Goal: Task Accomplishment & Management: Complete application form

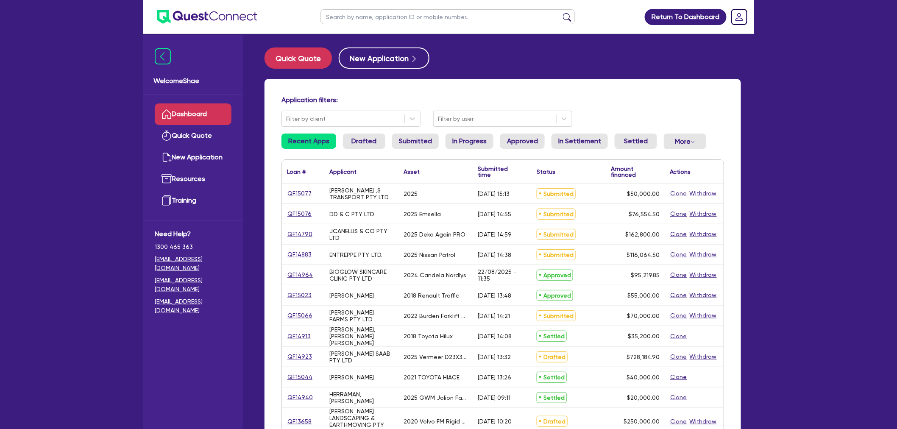
click at [359, 19] on input "text" at bounding box center [447, 16] width 254 height 15
type input "para"
click at [560, 13] on button "submit" at bounding box center [567, 19] width 14 height 12
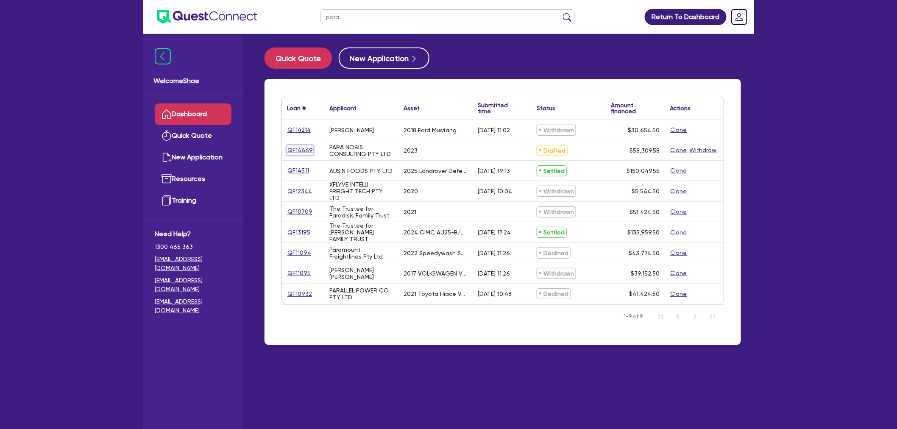
click at [301, 149] on link "QF14669" at bounding box center [300, 150] width 26 height 10
select select "CARS_AND_LIGHT_TRUCKS"
select select "PASSENGER_VEHICLES"
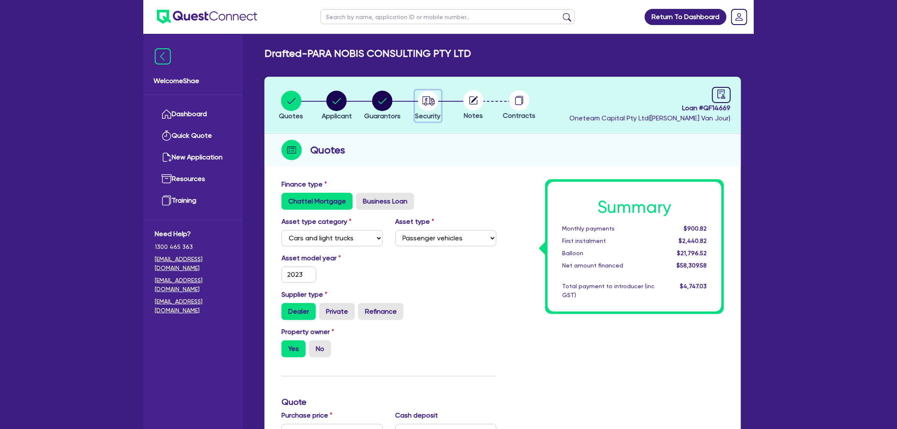
click at [424, 106] on circle "button" at bounding box center [428, 101] width 20 height 20
select select "CARS_AND_LIGHT_TRUCKS"
select select "PASSENGER_VEHICLES"
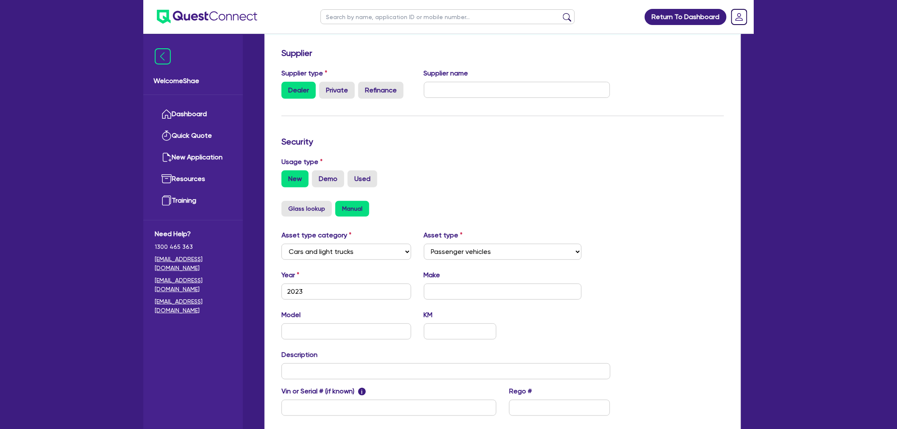
scroll to position [141, 0]
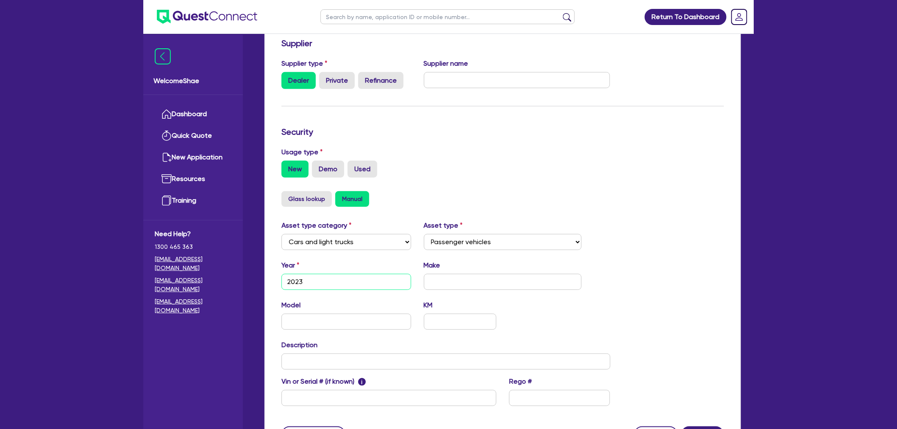
click at [342, 276] on input "2023" at bounding box center [346, 282] width 130 height 16
type input "2022"
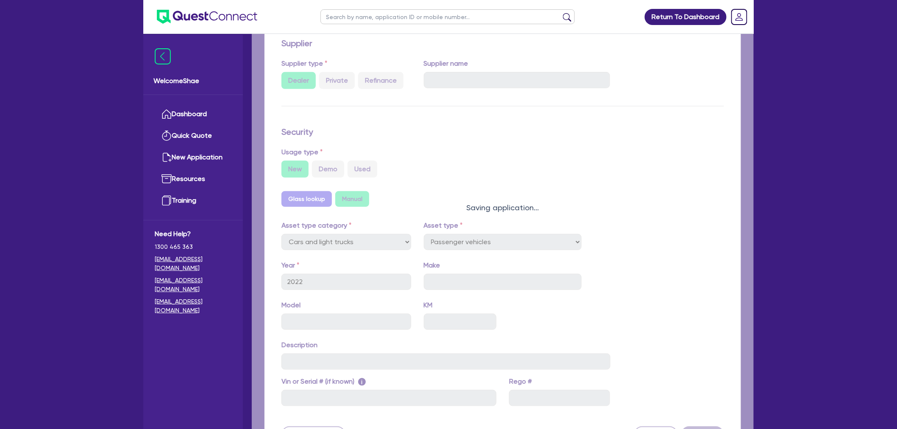
select select "PASSENGER_VEHICLES"
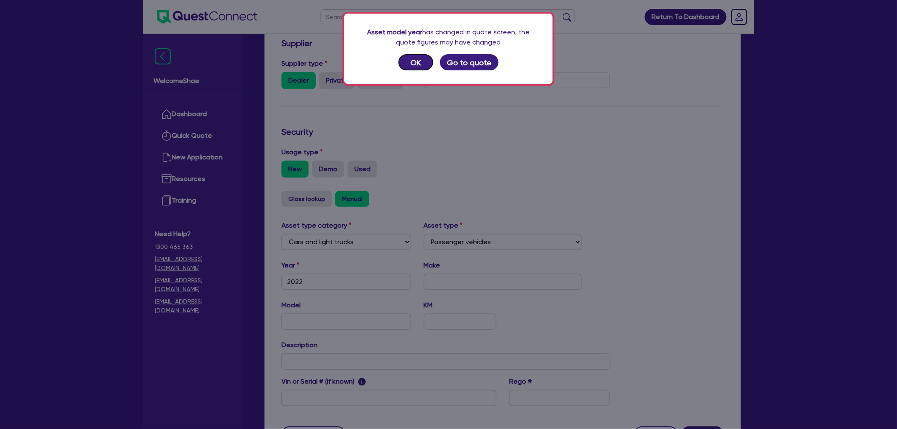
click at [417, 64] on button "OK" at bounding box center [415, 62] width 35 height 16
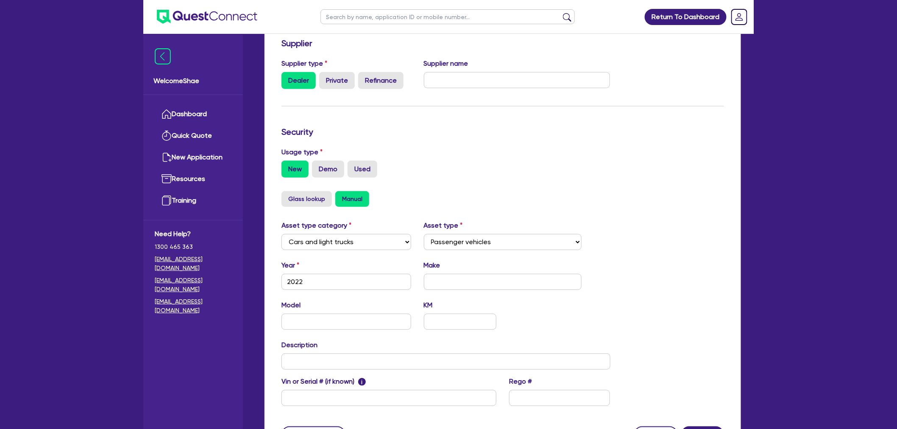
click at [458, 291] on div "Year 2022 Make" at bounding box center [446, 278] width 342 height 36
click at [454, 284] on input "text" at bounding box center [503, 282] width 158 height 16
type input "Toyoota"
type input "Landcruiser"
drag, startPoint x: 337, startPoint y: 365, endPoint x: 335, endPoint y: 371, distance: 6.6
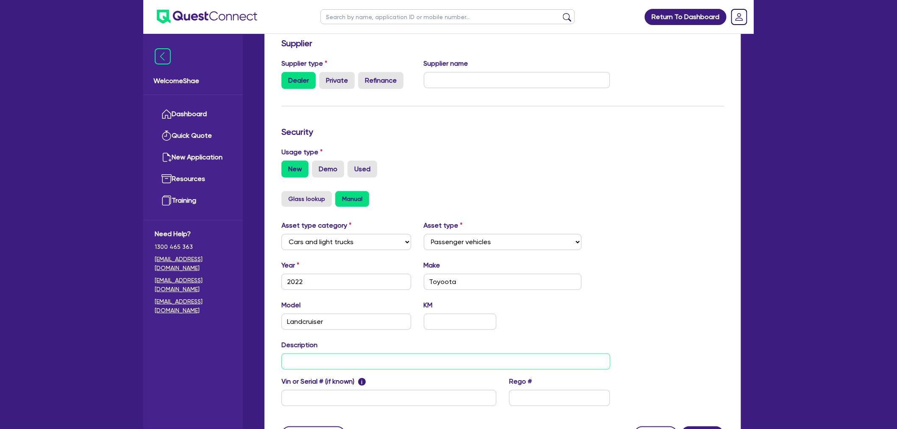
click at [337, 365] on input "text" at bounding box center [445, 362] width 329 height 16
click at [328, 402] on input "text" at bounding box center [388, 398] width 215 height 16
paste input "JTEBVL1J90B003076."
click at [484, 333] on div "Model Landcruiser KM" at bounding box center [446, 318] width 342 height 36
click at [379, 403] on input "JTEBVL1J90B003076." at bounding box center [388, 398] width 215 height 16
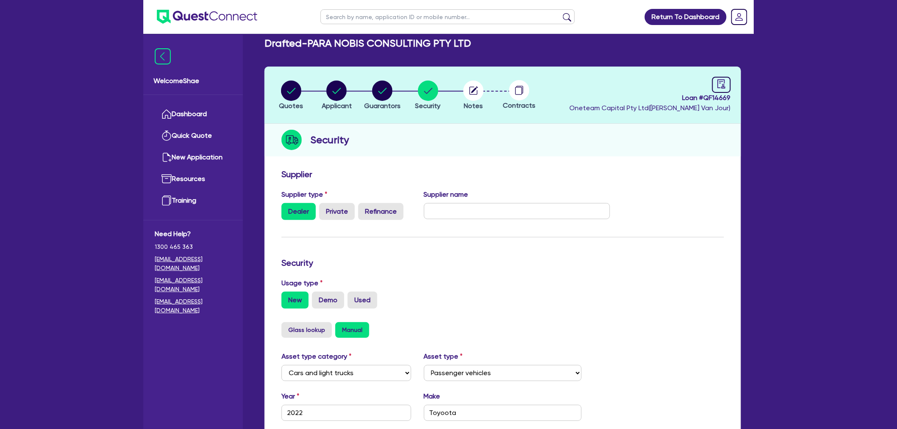
scroll to position [0, 0]
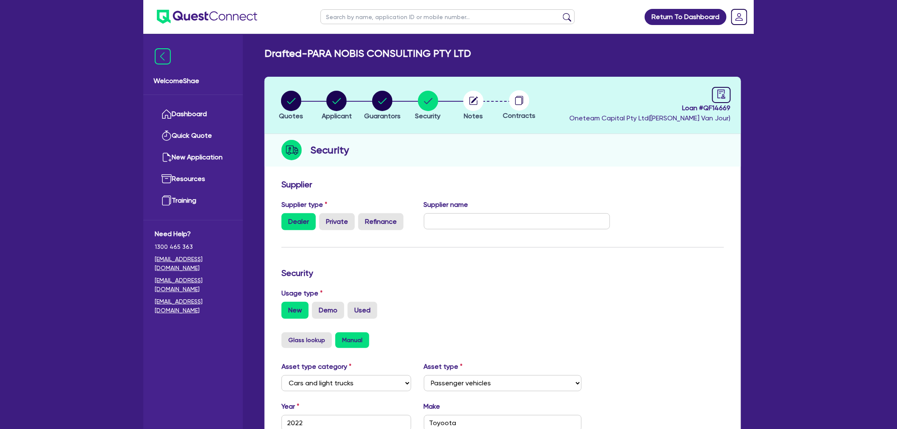
type input "JTEBVL1J90B003076"
click at [460, 226] on input "text" at bounding box center [517, 221] width 187 height 16
click at [366, 222] on label "Refinance" at bounding box center [380, 221] width 45 height 17
click at [364, 219] on input "Refinance" at bounding box center [361, 216] width 6 height 6
radio input "true"
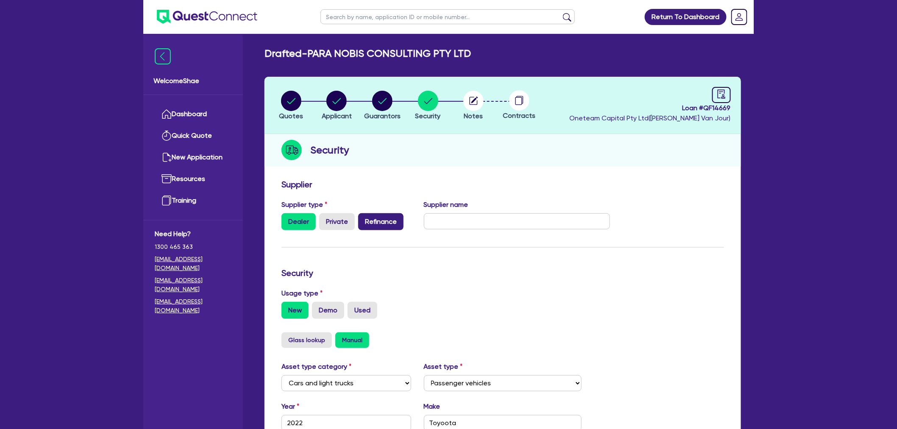
radio input "false"
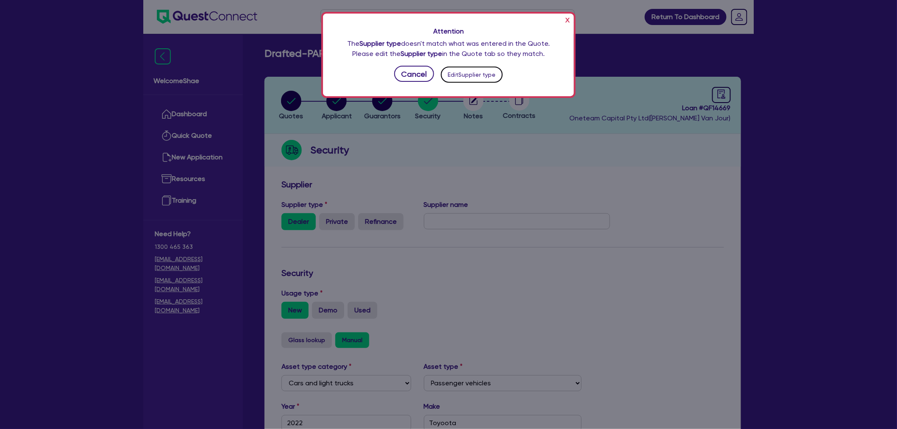
click at [476, 73] on button "Edit Supplier type" at bounding box center [472, 75] width 62 height 16
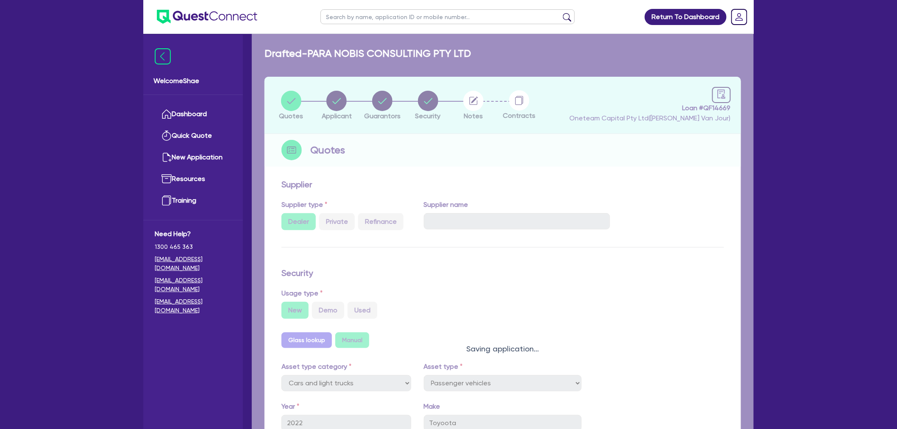
select select "CARS_AND_LIGHT_TRUCKS"
select select "PASSENGER_VEHICLES"
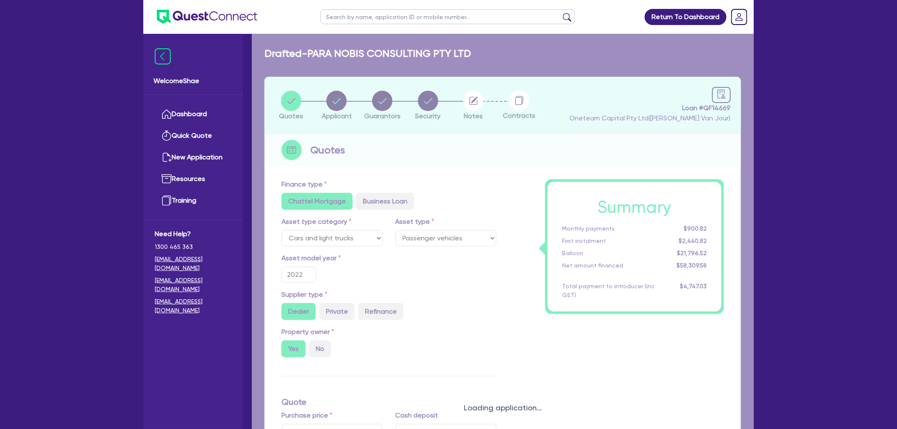
type input "72,655.08"
type input "15,000"
type input "21,796.52"
type input "2,915.48"
type input "1,400"
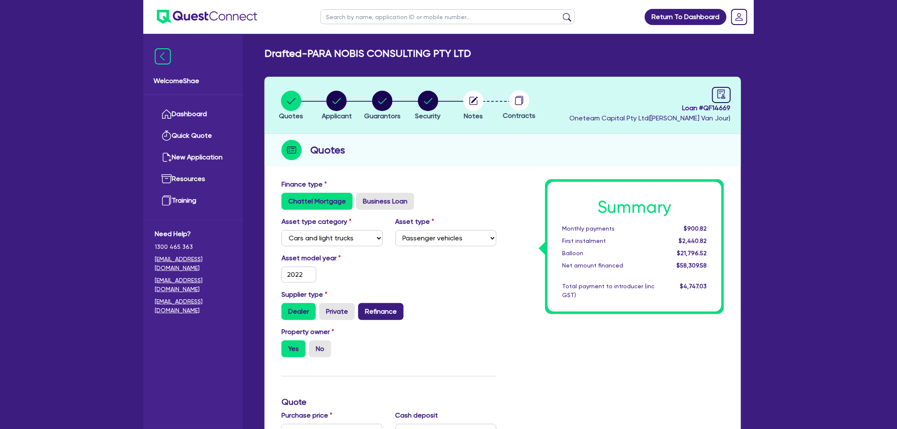
click at [382, 319] on label "Refinance" at bounding box center [380, 311] width 45 height 17
click at [364, 309] on input "Refinance" at bounding box center [361, 306] width 6 height 6
radio input "true"
type input "72,655.08"
type input "15,000"
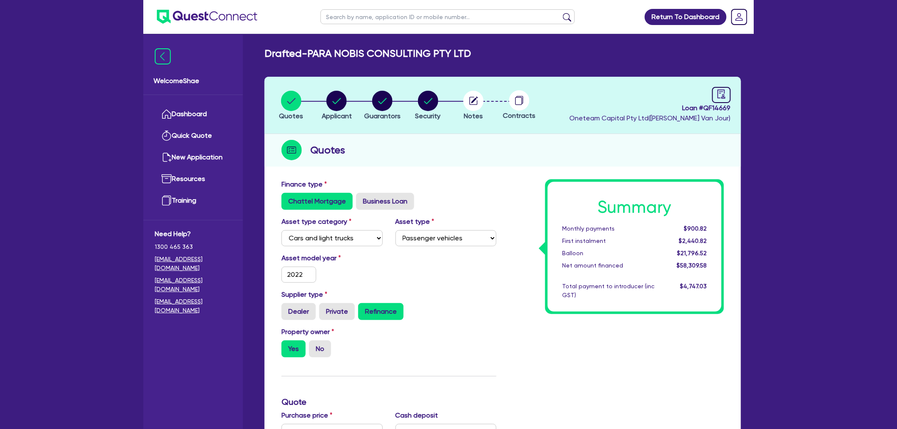
type input "21,796.52"
type input "2,915.48"
type input "1,400"
type input "72,655.08"
type input "15,000"
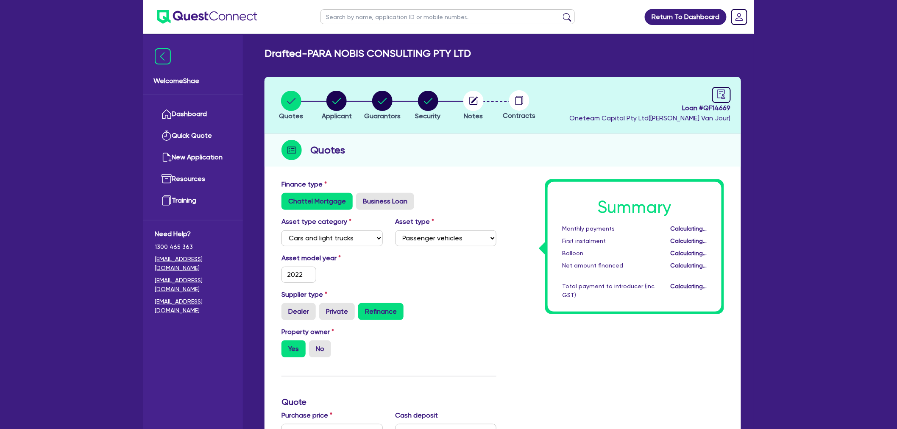
type input "21,796.52"
type input "2,915.48"
type input "1,400"
click at [423, 100] on circle "button" at bounding box center [428, 101] width 20 height 20
select select "CARS_AND_LIGHT_TRUCKS"
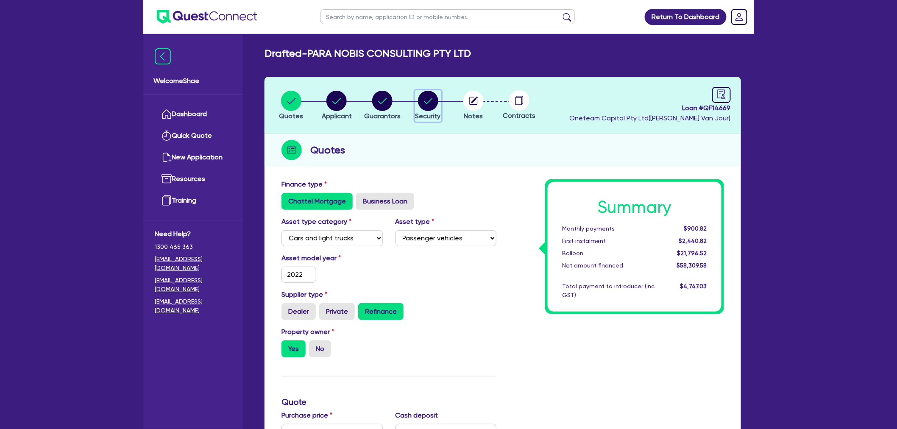
select select "PASSENGER_VEHICLES"
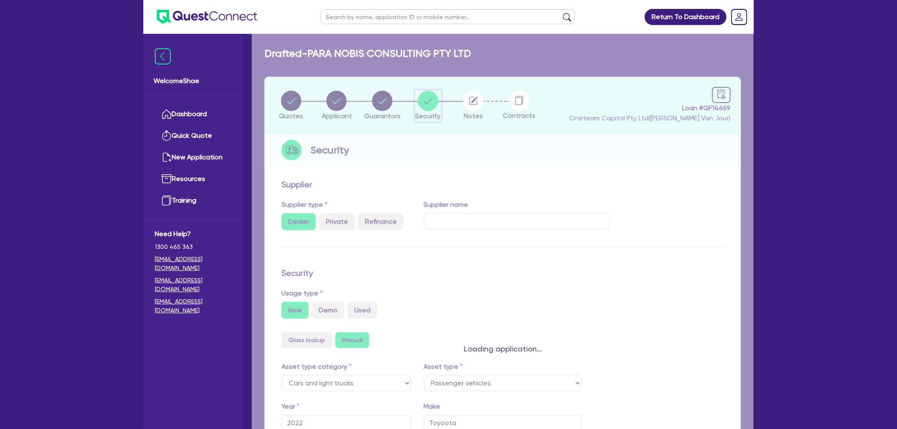
radio input "false"
radio input "true"
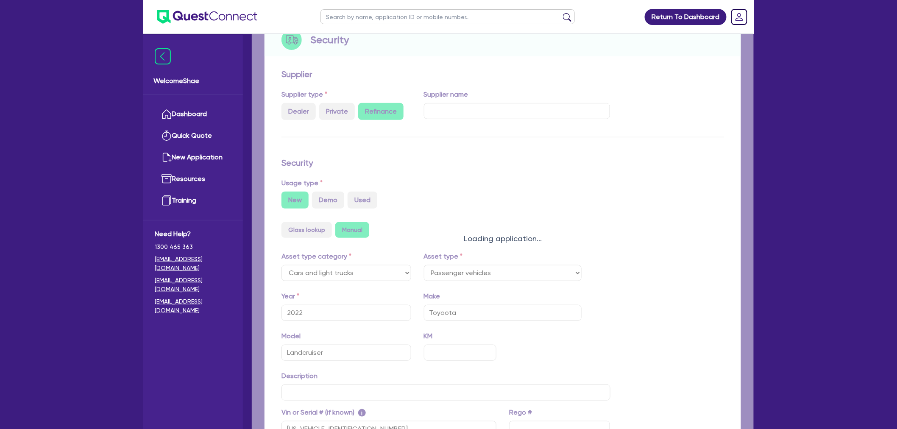
select select "PASSENGER_VEHICLES"
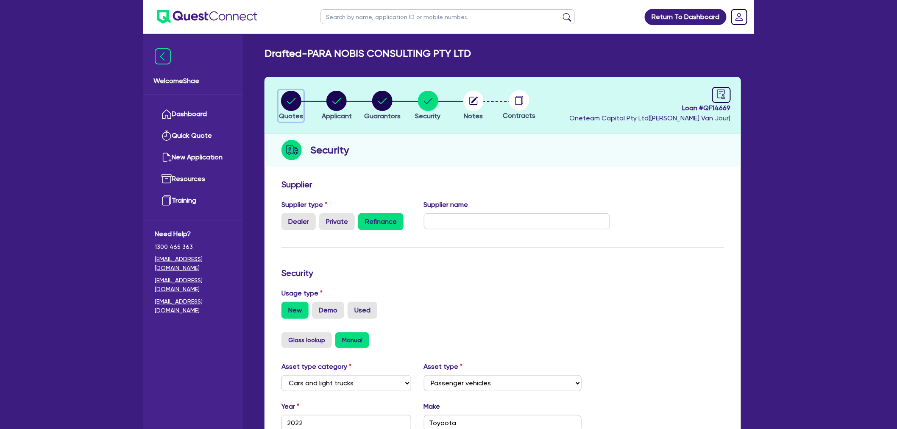
click at [297, 106] on circle "button" at bounding box center [291, 101] width 20 height 20
select select "CARS_AND_LIGHT_TRUCKS"
select select "PASSENGER_VEHICLES"
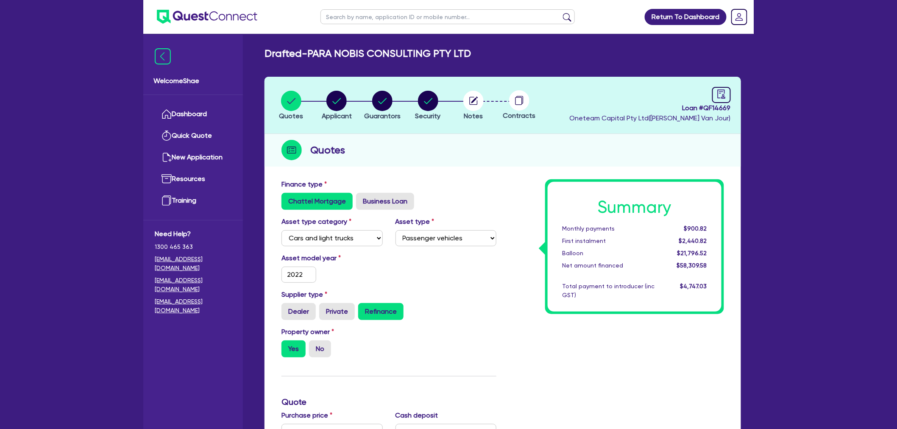
scroll to position [188, 0]
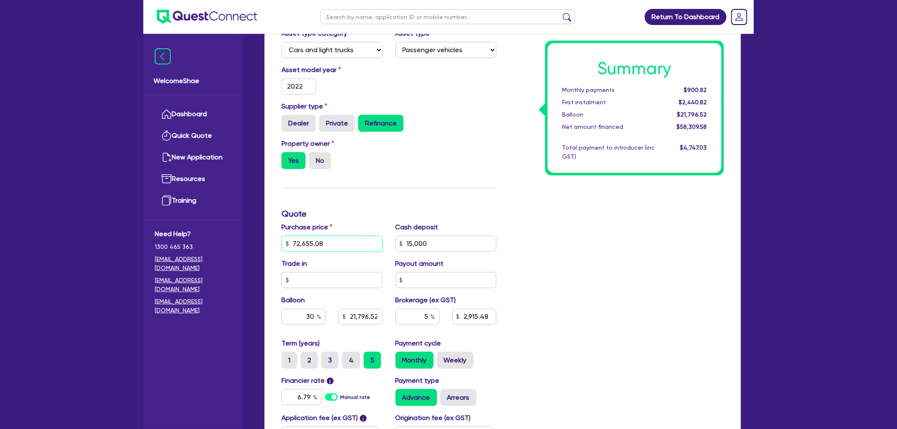
drag, startPoint x: 344, startPoint y: 243, endPoint x: 250, endPoint y: 240, distance: 93.7
click at [250, 240] on div "Welcome Shae Dashboard Quick Quote New Application Ref Company Ref Salesperson …" at bounding box center [448, 197] width 610 height 770
type input "71,066.02"
type input "15,000"
type input "21,796.52"
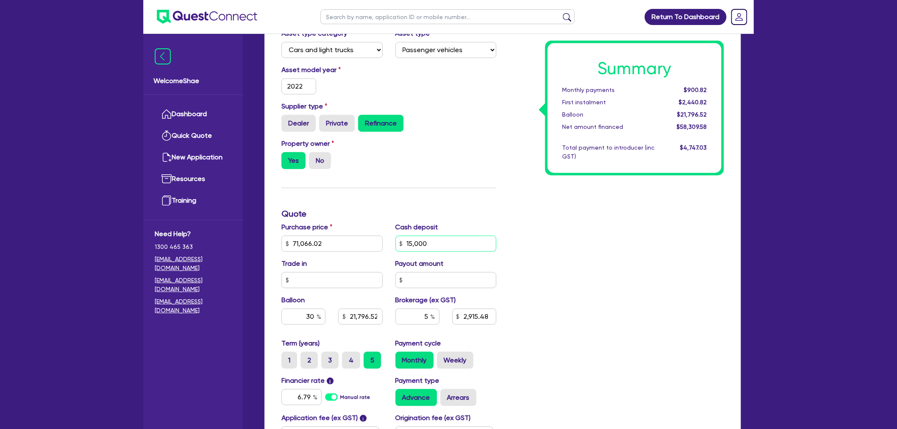
type input "2,915.48"
type input "1,400"
type input "15,000"
type input "21,319.81"
type input "2,836.03"
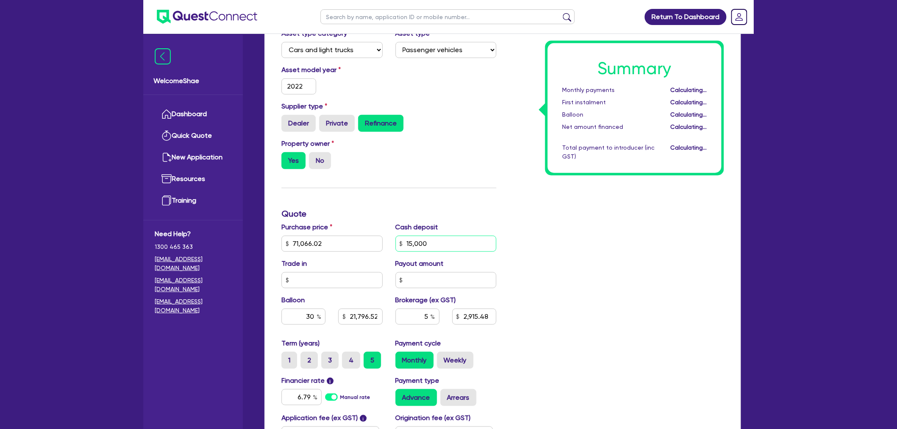
type input "1,400"
type input "1"
type input "21,319.81"
type input "2,836.03"
type input "1,400"
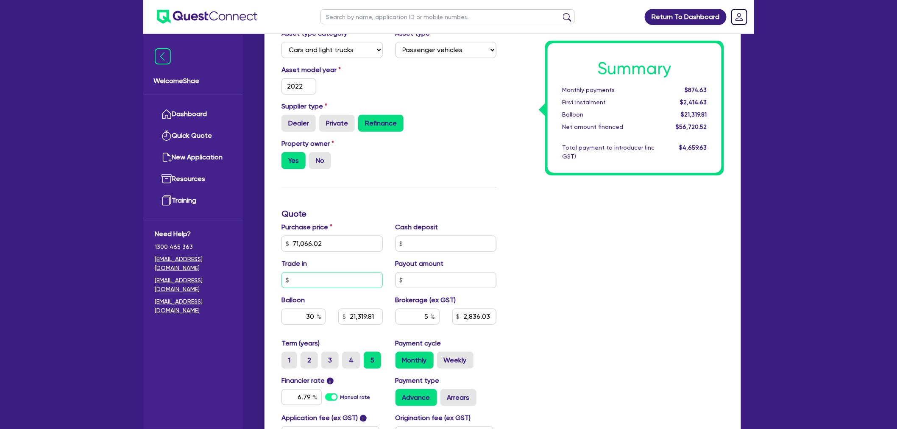
type input "21,319.81"
type input "3,586.03"
type input "1,400"
type input "21,319.81"
type input "3,586.03"
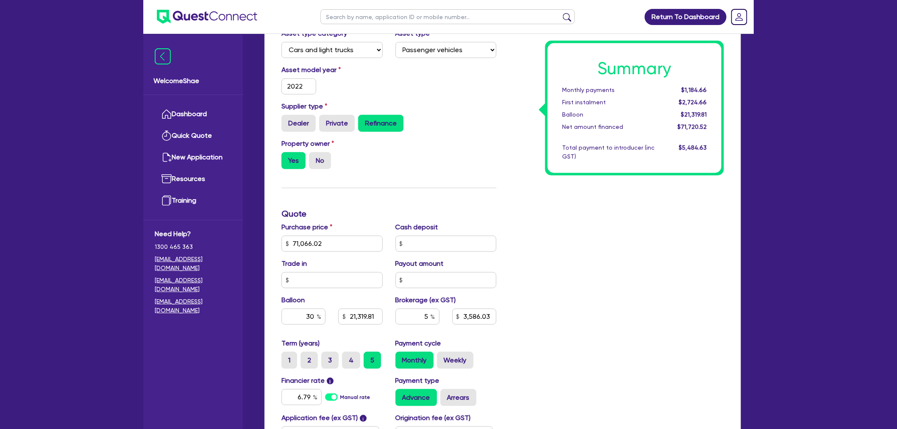
type input "1,400"
type input "21,319.81"
type input "3,586.03"
type input "1,400"
click at [544, 297] on div "Summary Monthly payments $1,184.66 First instalment $2,724.66 Balloon $21,319.8…" at bounding box center [617, 239] width 228 height 496
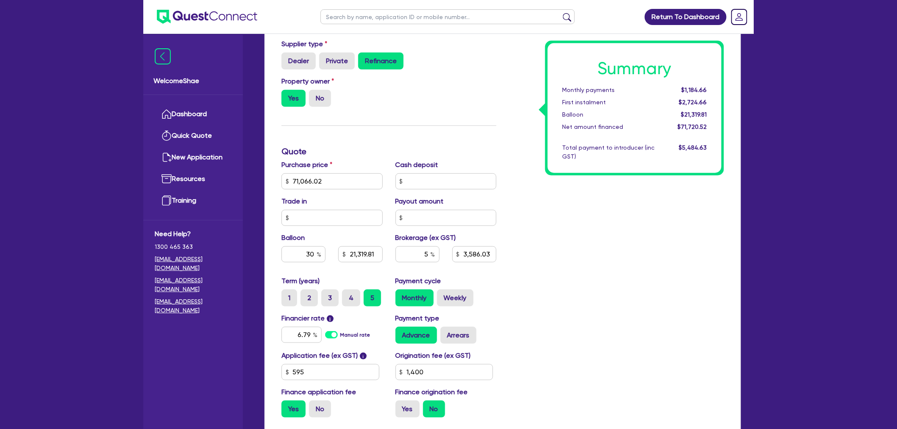
scroll to position [340, 0]
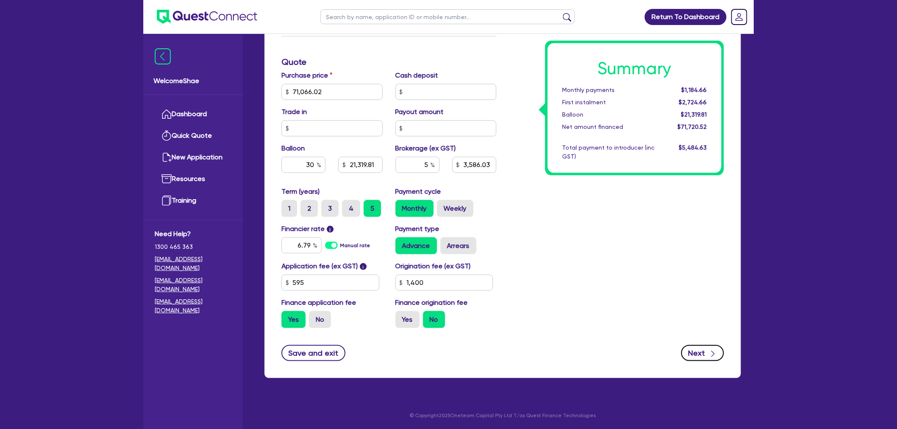
click at [700, 353] on button "Next" at bounding box center [702, 353] width 43 height 16
type input "21,319.81"
type input "3,586.03"
type input "1,400"
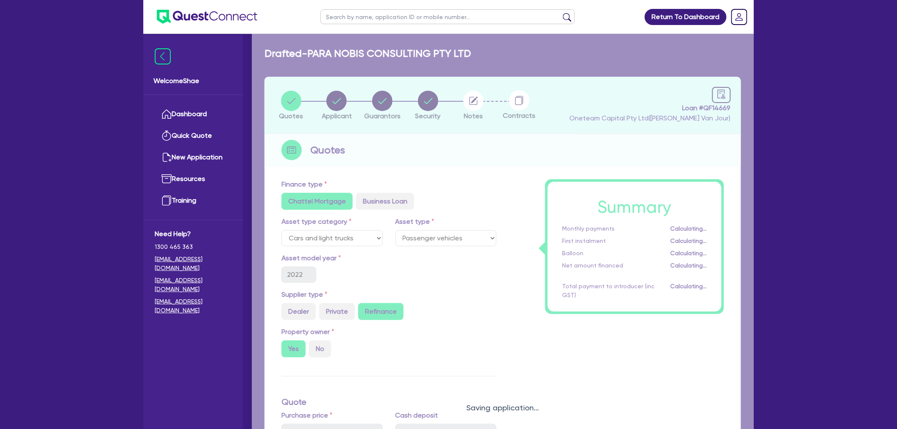
select select "COMPANY"
select select "ACCOMODATION_FOOD"
select select "HOTELS"
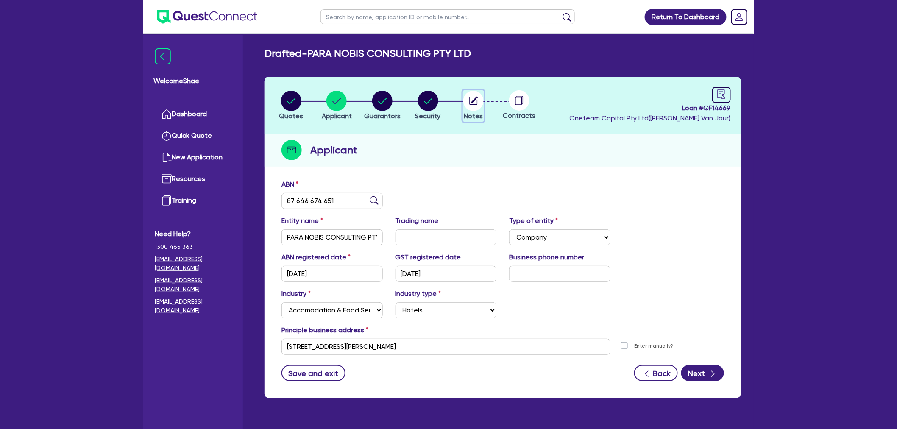
click at [480, 104] on circle "button" at bounding box center [473, 101] width 20 height 20
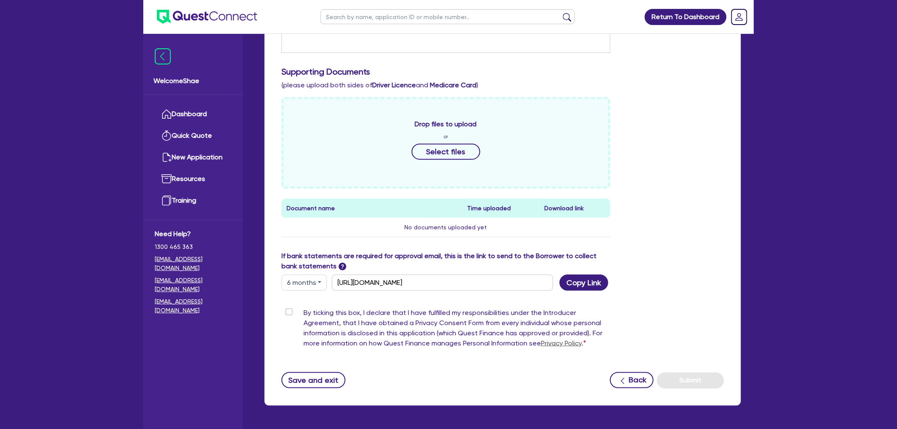
scroll to position [334, 0]
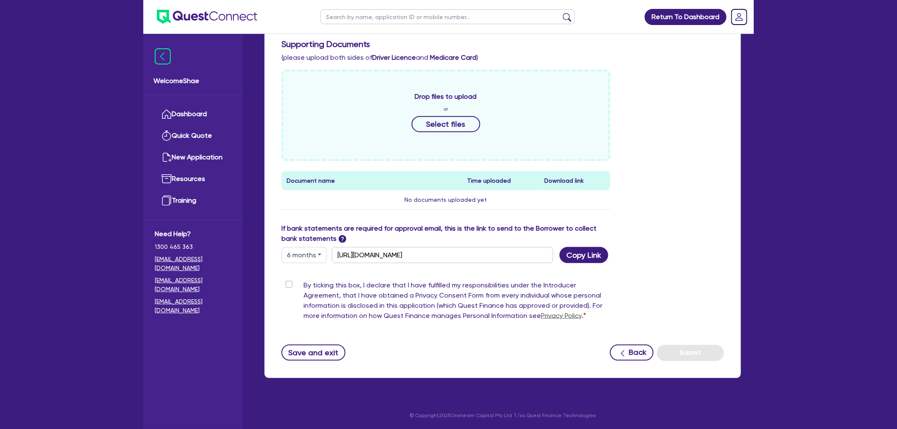
click at [304, 285] on label "By ticking this box, I declare that I have fulfilled my responsibilities under …" at bounding box center [457, 302] width 307 height 44
click at [288, 285] on input "By ticking this box, I declare that I have fulfilled my responsibilities under …" at bounding box center [284, 284] width 7 height 8
checkbox input "true"
click at [678, 354] on button "Submit" at bounding box center [690, 353] width 67 height 16
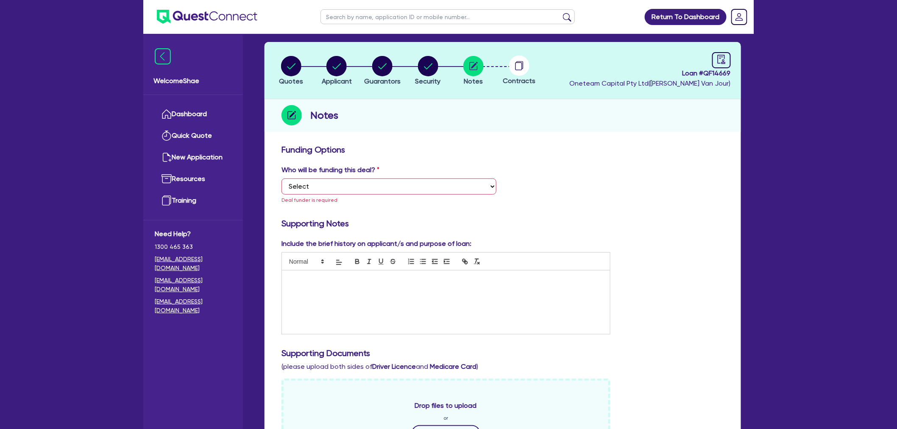
scroll to position [14, 0]
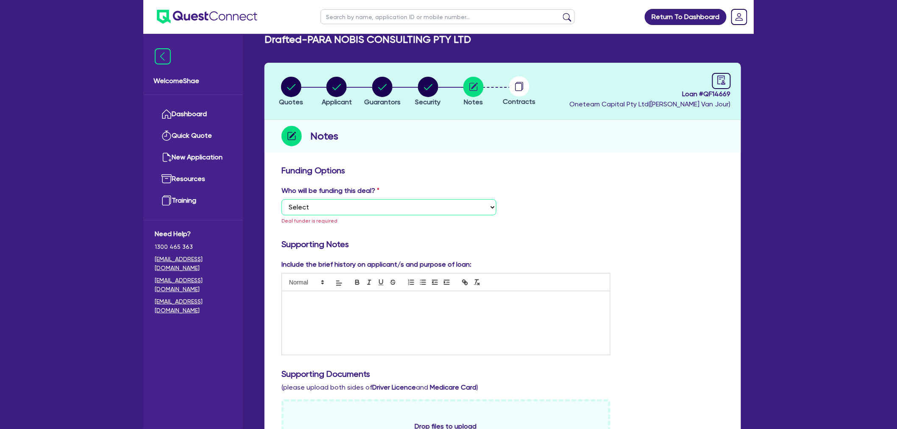
drag, startPoint x: 372, startPoint y: 201, endPoint x: 372, endPoint y: 214, distance: 12.3
click at [372, 201] on select "Select I want Quest to fund 100% I will fund 100% I will co-fund with Quest Oth…" at bounding box center [388, 207] width 215 height 16
select select "Other"
click at [281, 199] on select "Select I want Quest to fund 100% I will fund 100% I will co-fund with Quest Oth…" at bounding box center [388, 207] width 215 height 16
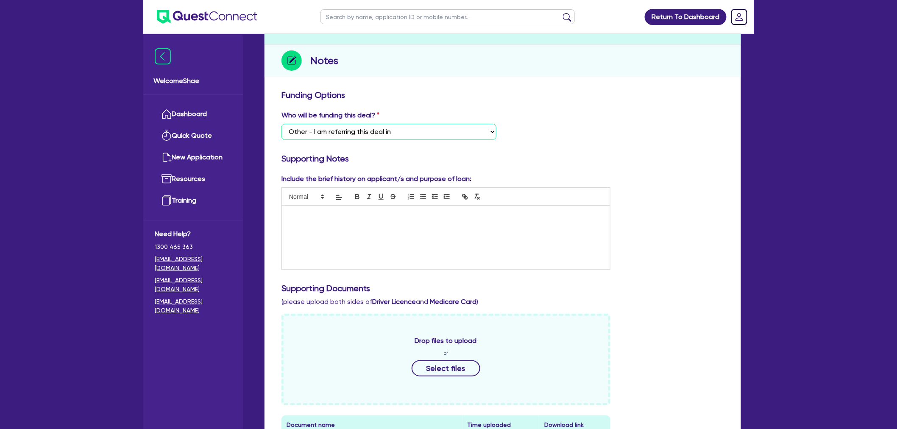
scroll to position [334, 0]
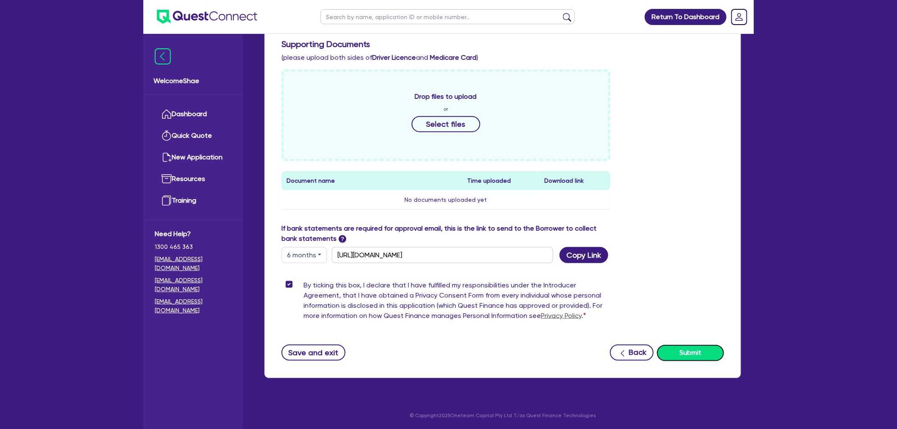
click at [699, 353] on button "Submit" at bounding box center [690, 353] width 67 height 16
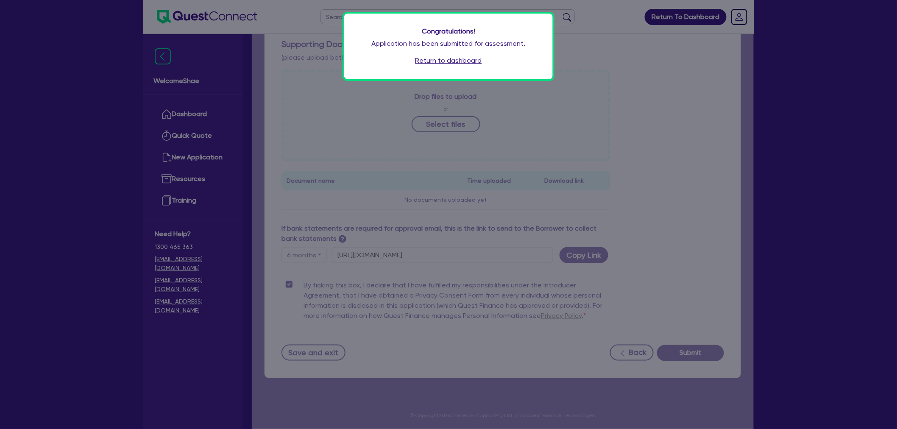
click at [426, 64] on link "Return to dashboard" at bounding box center [448, 61] width 67 height 10
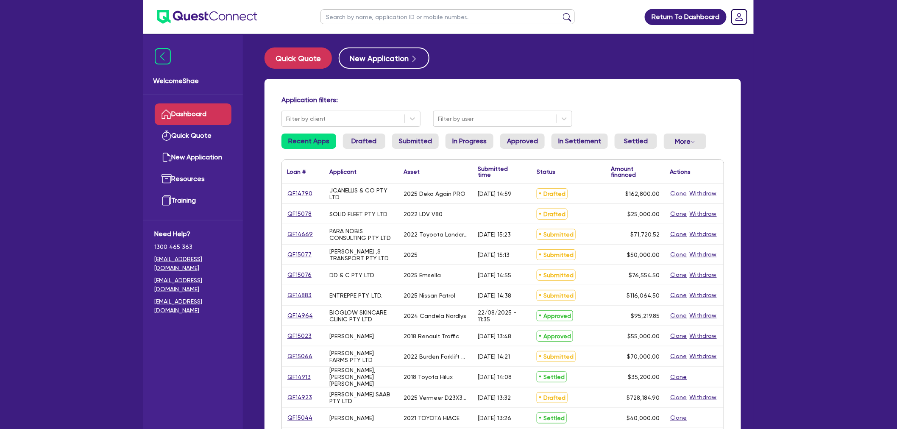
click at [345, 19] on input "text" at bounding box center [447, 16] width 254 height 15
paste input "QF15074"
type input "QF15074"
click at [560, 13] on button "submit" at bounding box center [567, 19] width 14 height 12
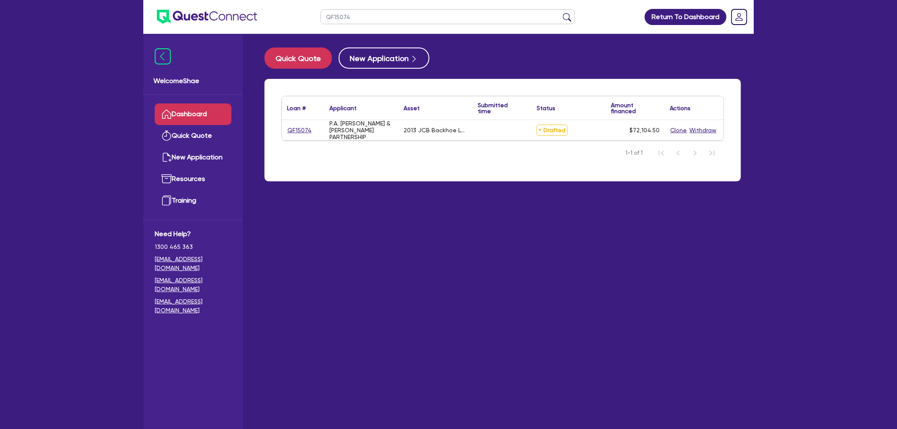
click at [303, 129] on link "QF15074" at bounding box center [299, 130] width 25 height 10
select select "PRIMARY_ASSETS"
select select "YELLOW_GOODS_AND_EXCAVATORS"
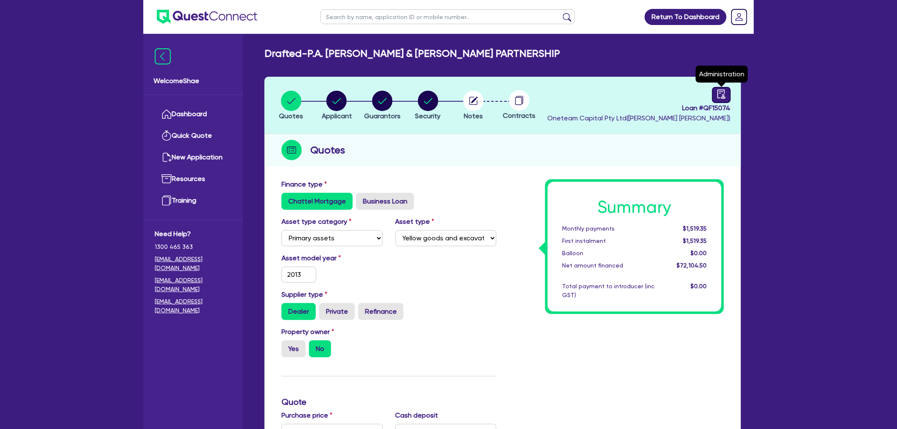
click at [719, 92] on icon "audit" at bounding box center [721, 93] width 9 height 9
select select "DRAFTED_NEW"
select select "Other"
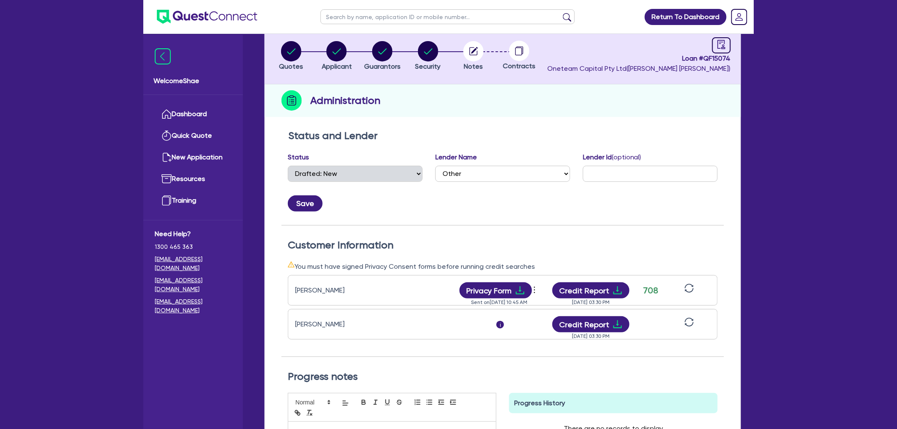
scroll to position [141, 0]
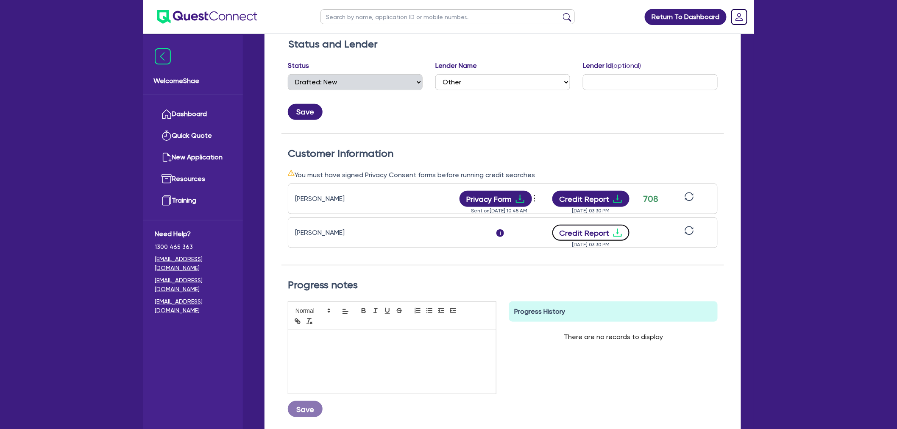
click at [614, 233] on icon "download" at bounding box center [618, 233] width 10 height 10
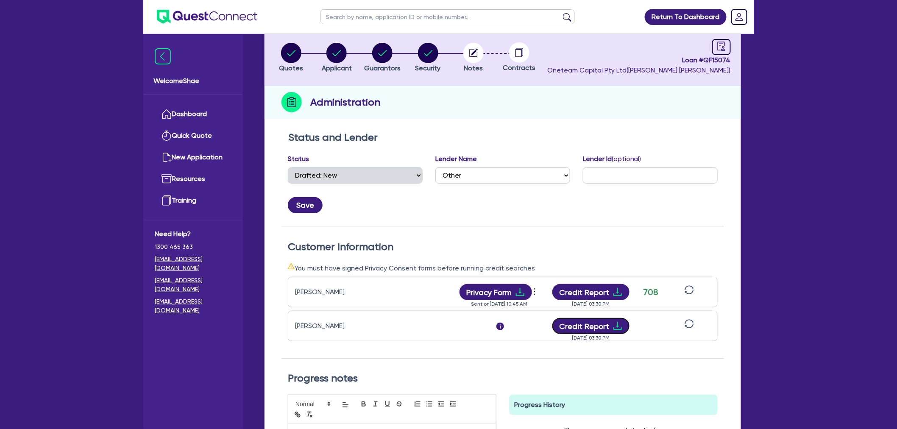
scroll to position [0, 0]
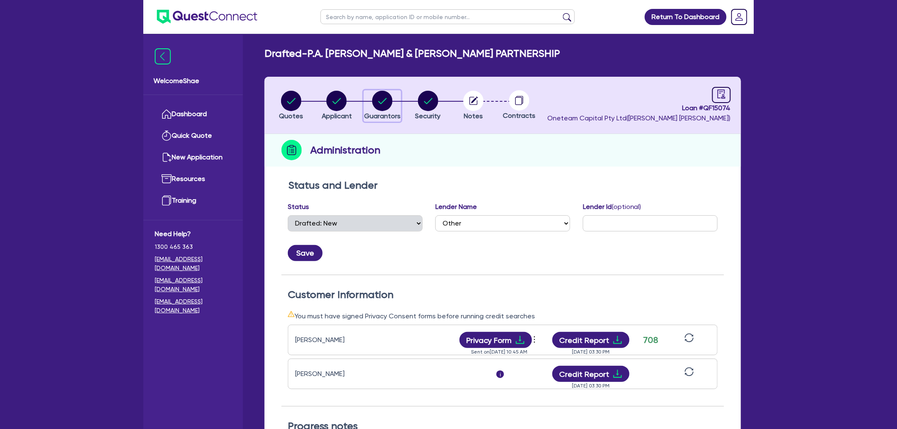
click at [382, 106] on circle "button" at bounding box center [382, 101] width 20 height 20
select select "MR"
select select "[GEOGRAPHIC_DATA]"
select select "MARRIED"
select select "EQUIPMENT"
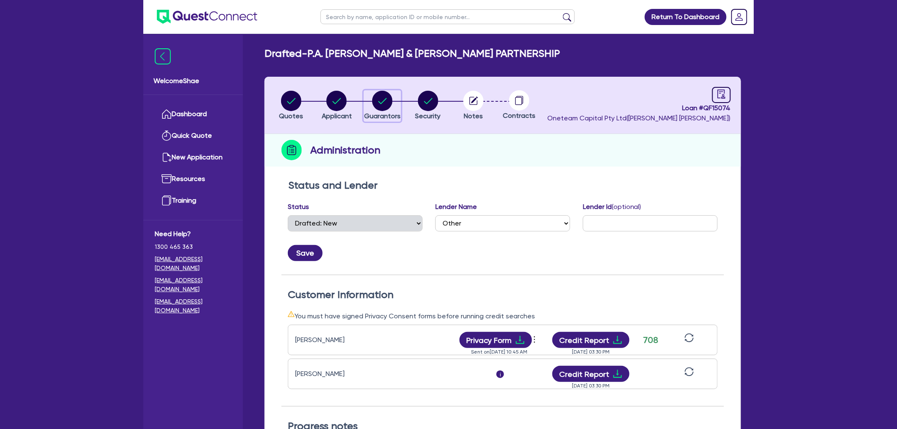
select select "MRS"
select select "MARRIED"
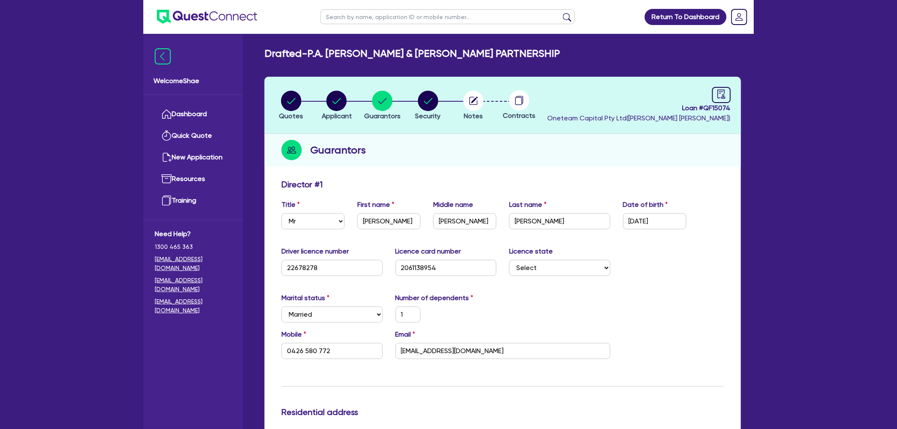
click at [715, 105] on span "Loan # QF15074" at bounding box center [639, 108] width 184 height 10
copy span "QF15074"
click at [720, 94] on icon "audit" at bounding box center [721, 93] width 9 height 9
select select "DRAFTED_NEW"
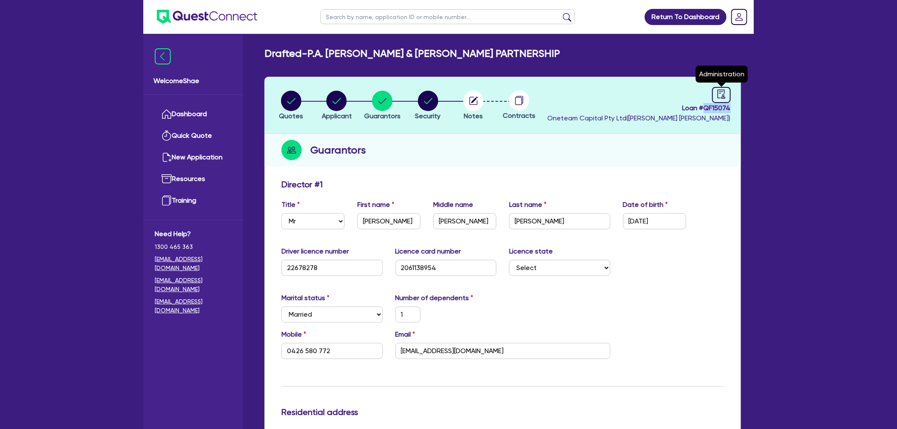
select select "Other"
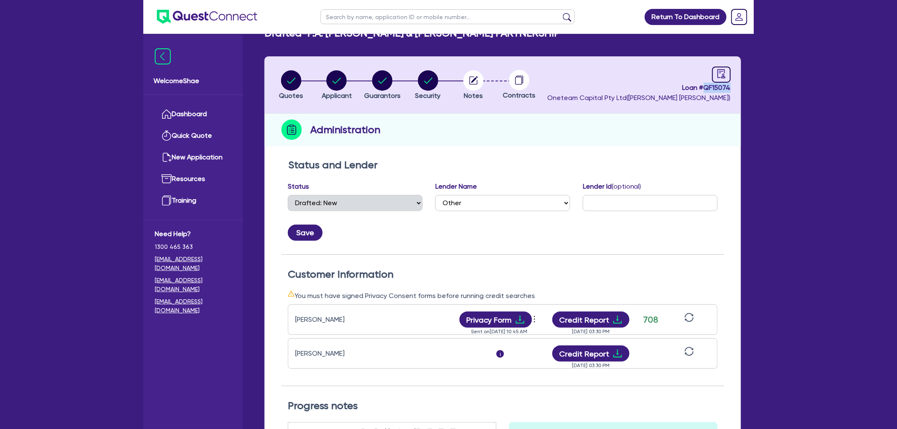
scroll to position [47, 0]
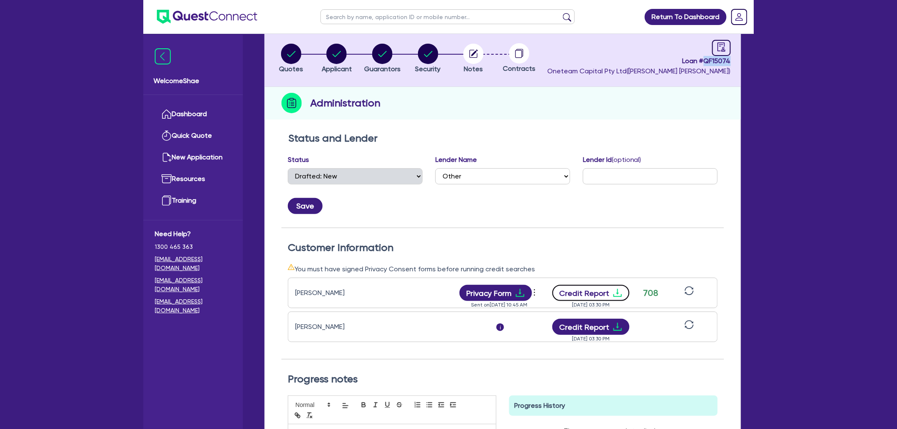
click at [587, 290] on button "Credit Report" at bounding box center [591, 293] width 78 height 16
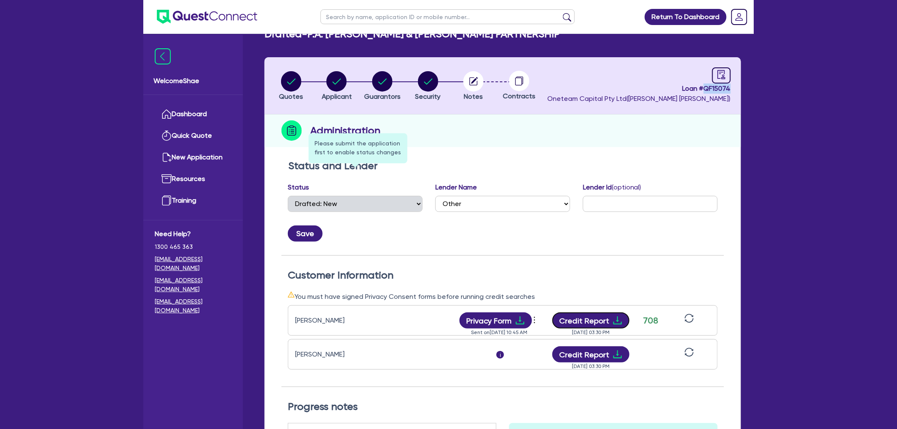
scroll to position [0, 0]
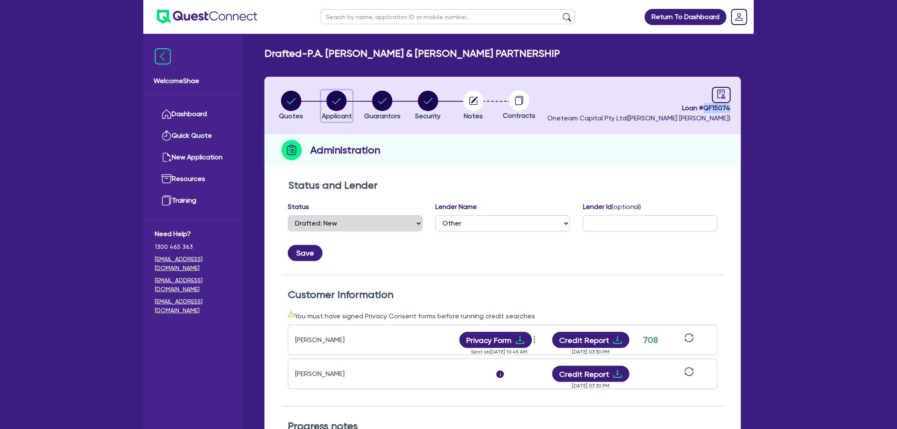
click at [340, 107] on circle "button" at bounding box center [336, 101] width 20 height 20
select select "PARTNERSHIP"
select select "BUILDING_CONSTRUCTION"
select select "TRADES_SERVICES_BUSINESSES_GOVERNMENT"
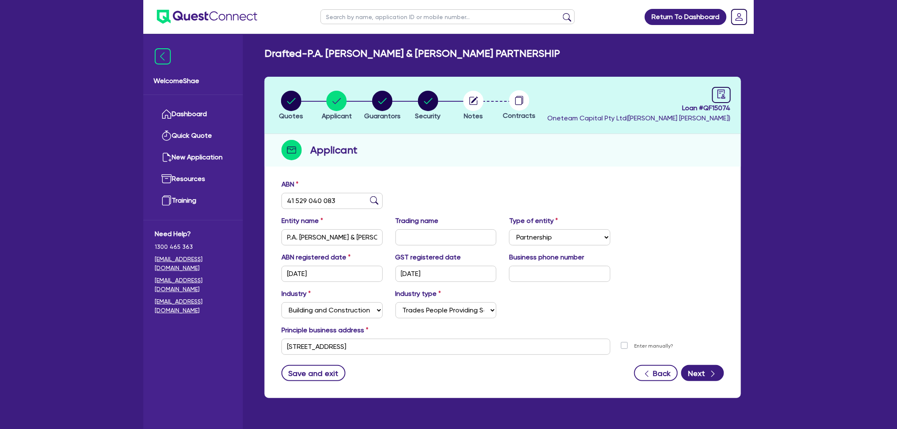
click at [328, 21] on input "text" at bounding box center [447, 16] width 254 height 15
type input "[PERSON_NAME]"
click button "submit" at bounding box center [567, 19] width 14 height 12
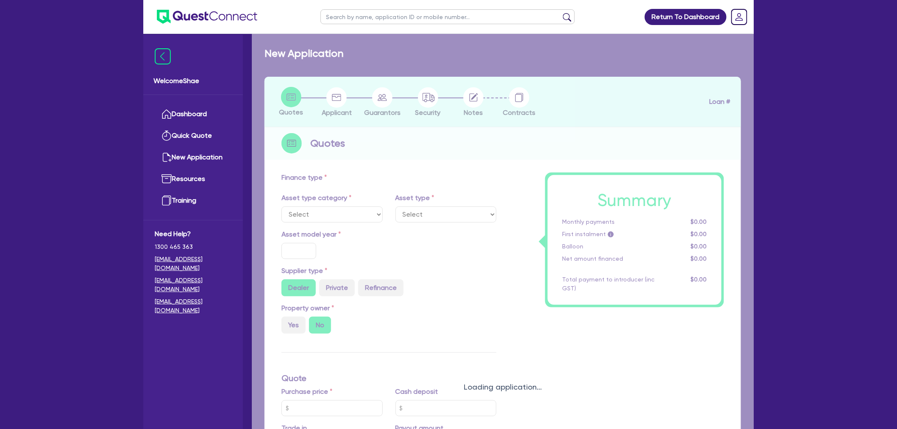
select select "CARS_AND_LIGHT_TRUCKS"
type input "2019"
radio input "true"
type input "49,875"
type input "1,000"
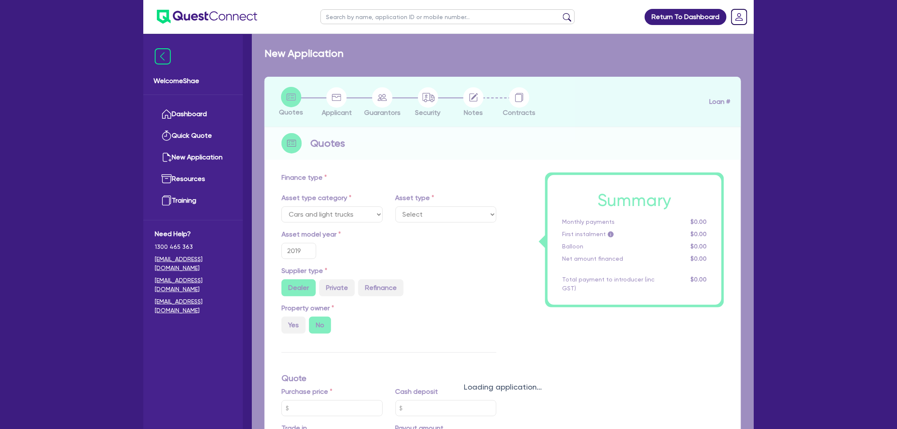
type input "35"
type input "17,456.25"
type input "3"
type input "1,532.09"
type input "7.49"
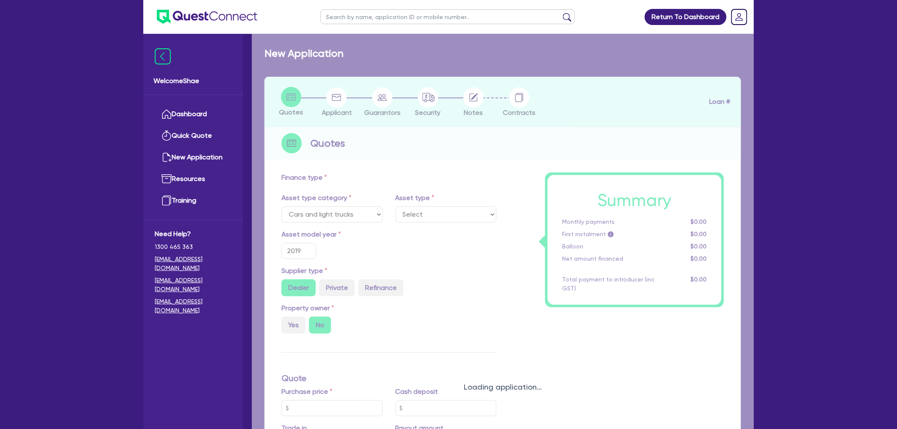
type input "1,400"
select select "PASSENGER_VEHICLES"
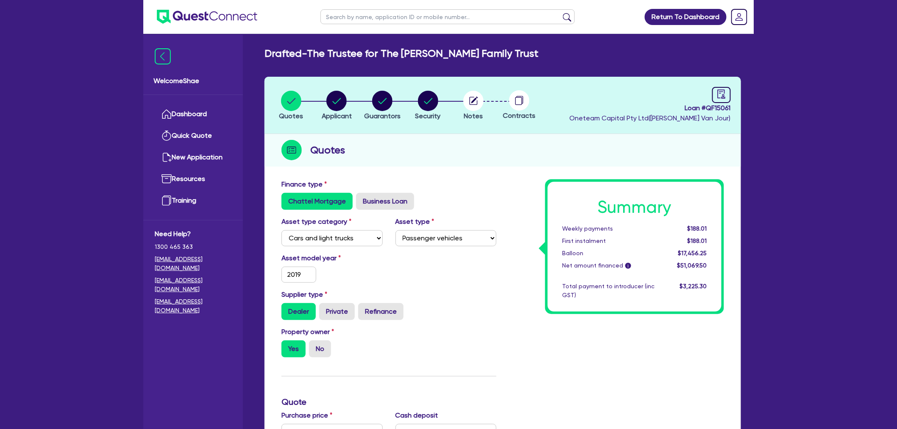
click at [340, 12] on input "text" at bounding box center [447, 16] width 254 height 15
type input "[PERSON_NAME]"
click button "submit" at bounding box center [567, 19] width 14 height 12
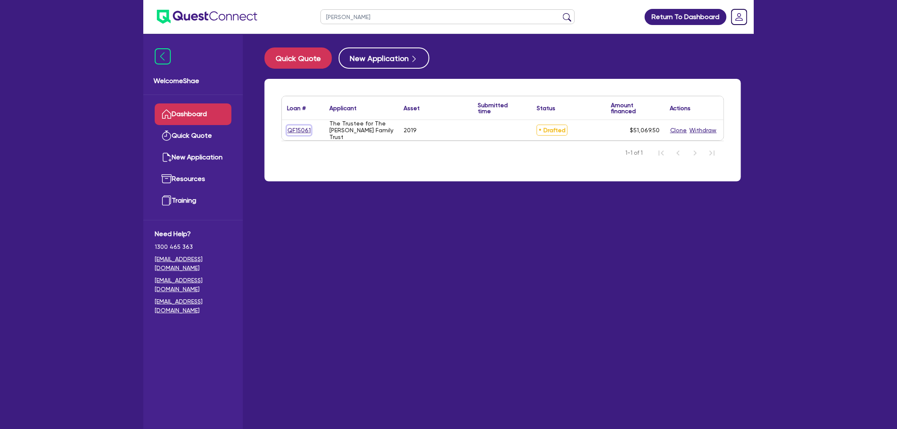
click at [298, 134] on link "QF15061" at bounding box center [299, 130] width 24 height 10
select select "CARS_AND_LIGHT_TRUCKS"
select select "PASSENGER_VEHICLES"
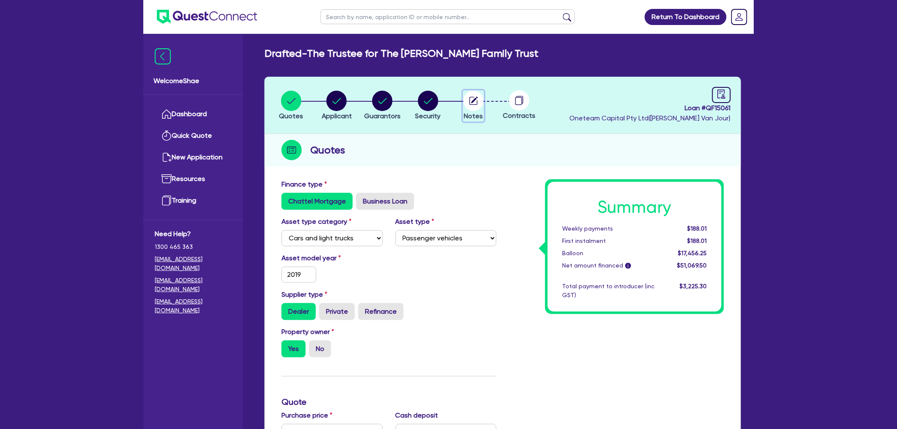
drag, startPoint x: 478, startPoint y: 102, endPoint x: 496, endPoint y: 113, distance: 21.3
click at [479, 102] on circle "button" at bounding box center [473, 101] width 20 height 20
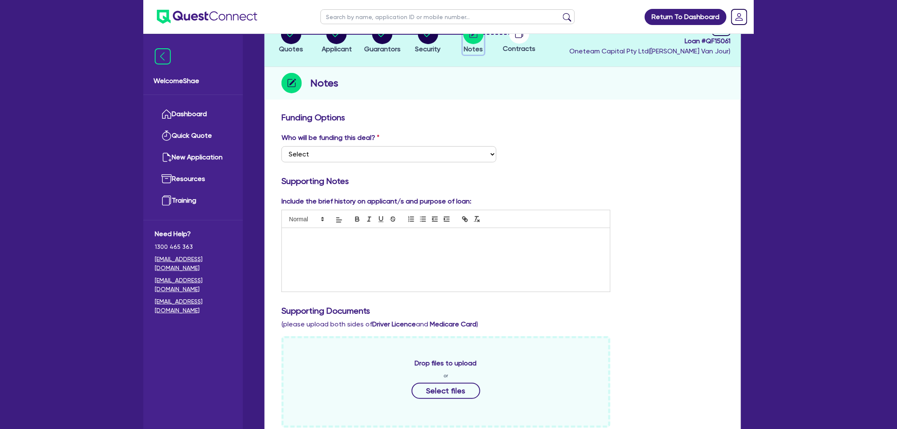
scroll to position [334, 0]
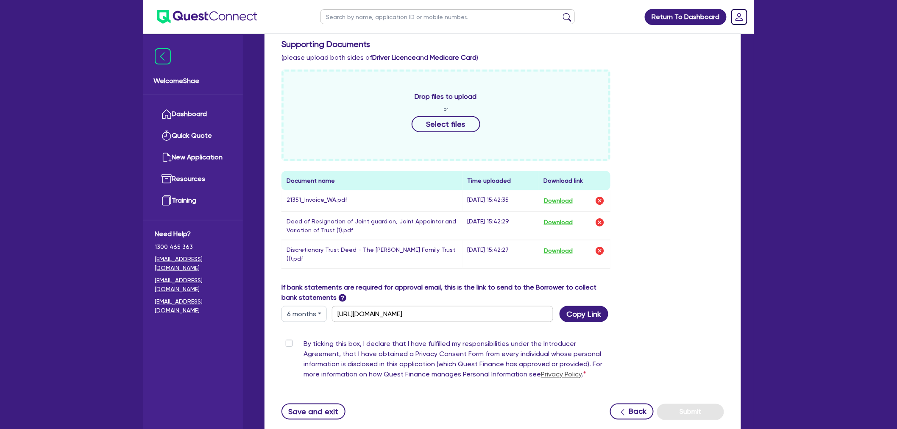
click at [375, 18] on input "text" at bounding box center [447, 16] width 254 height 15
type input "rose"
click button "submit" at bounding box center [567, 19] width 14 height 12
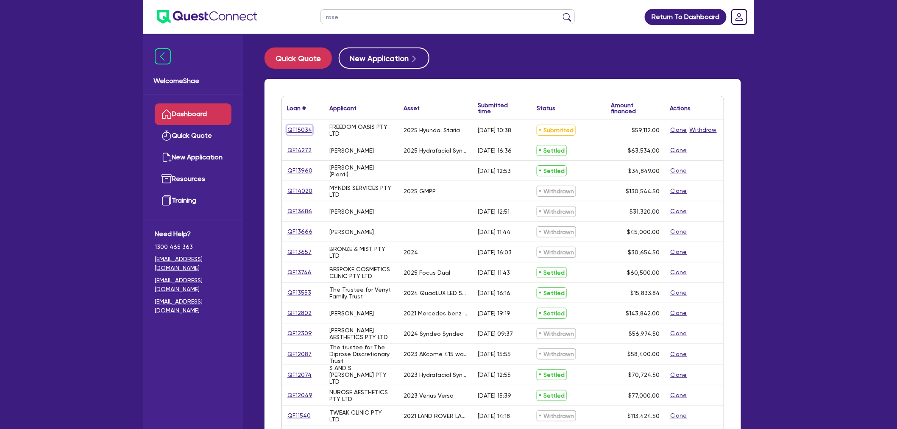
click at [297, 131] on link "QF15034" at bounding box center [299, 130] width 25 height 10
select select "CARS_AND_LIGHT_TRUCKS"
select select "PASSENGER_VEHICLES"
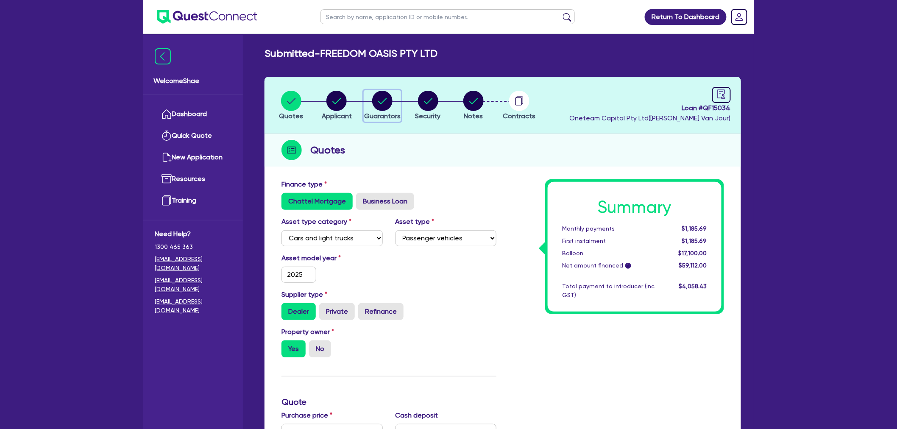
click at [370, 96] on div "button" at bounding box center [382, 101] width 36 height 20
select select "MRS"
select select "QLD"
select select "DE_FACTO"
select select "PROPERTY"
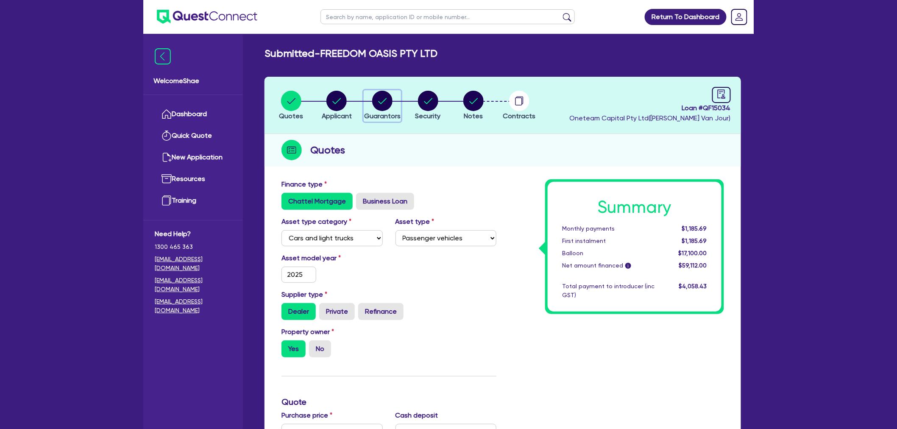
select select "CASH"
select select "VEHICLE"
select select "MORTGAGE"
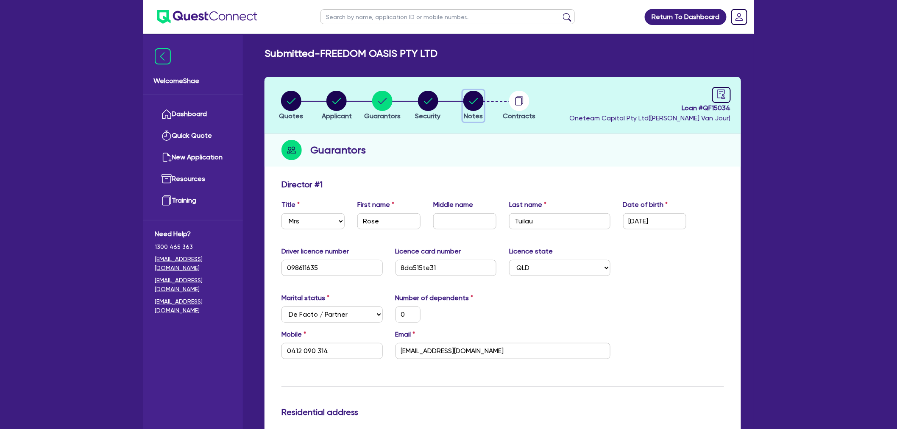
click at [481, 102] on circle "button" at bounding box center [473, 101] width 20 height 20
select select "Other"
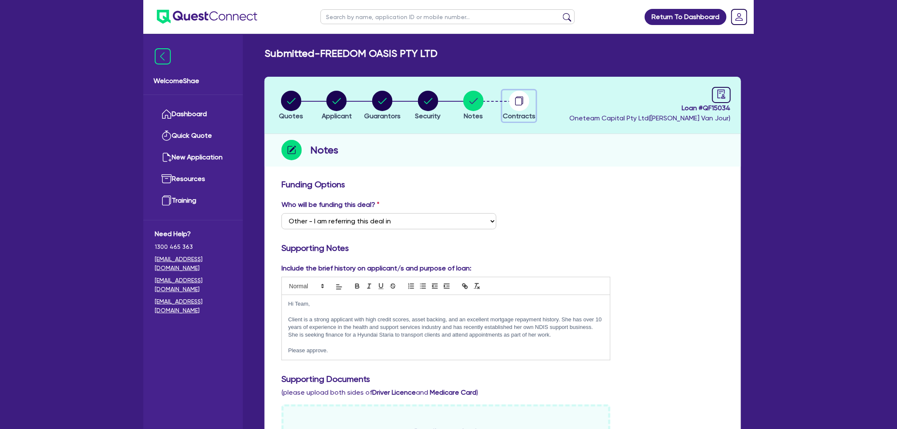
click at [522, 92] on circle "button" at bounding box center [519, 101] width 20 height 20
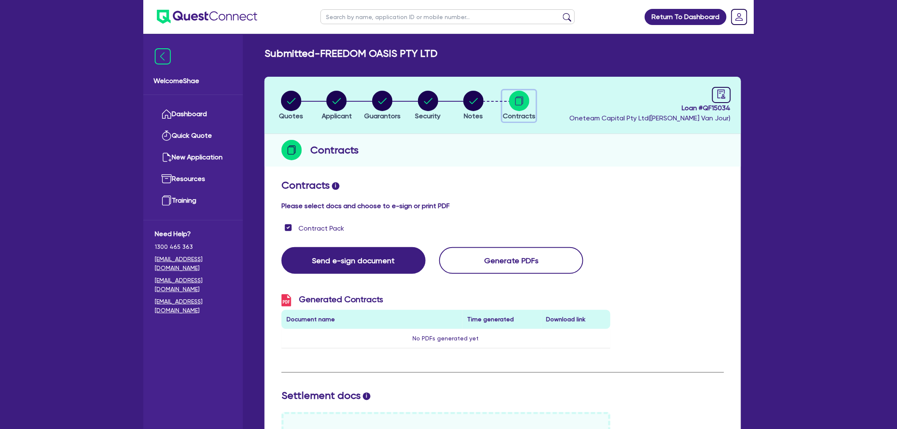
scroll to position [229, 0]
